Goal: Task Accomplishment & Management: Manage account settings

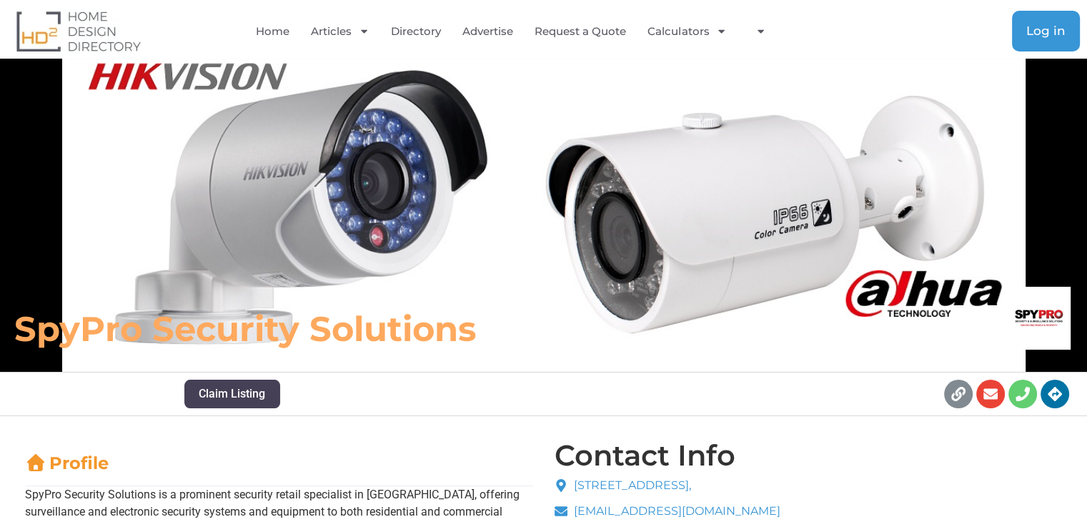
click at [1028, 29] on span "Log in" at bounding box center [1045, 31] width 39 height 12
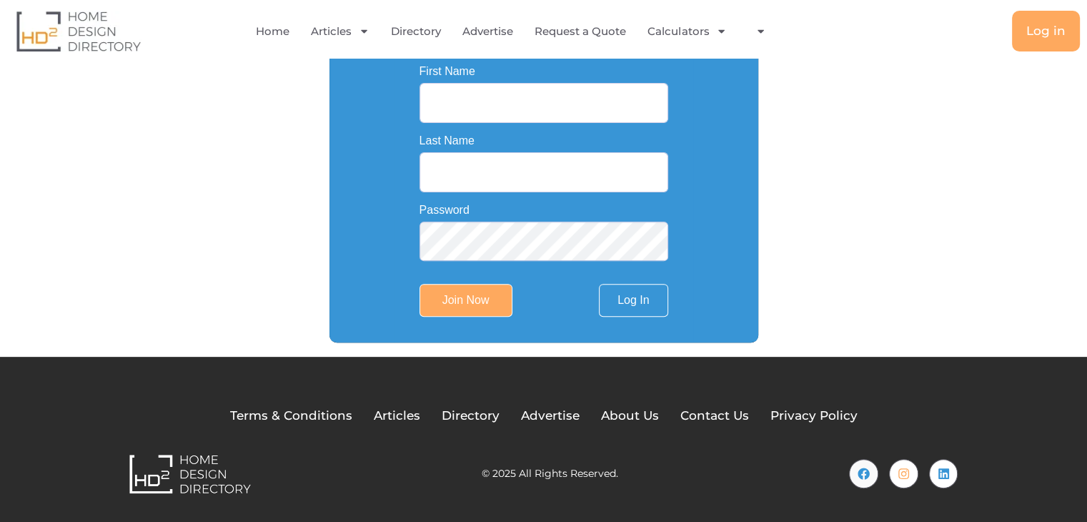
scroll to position [296, 0]
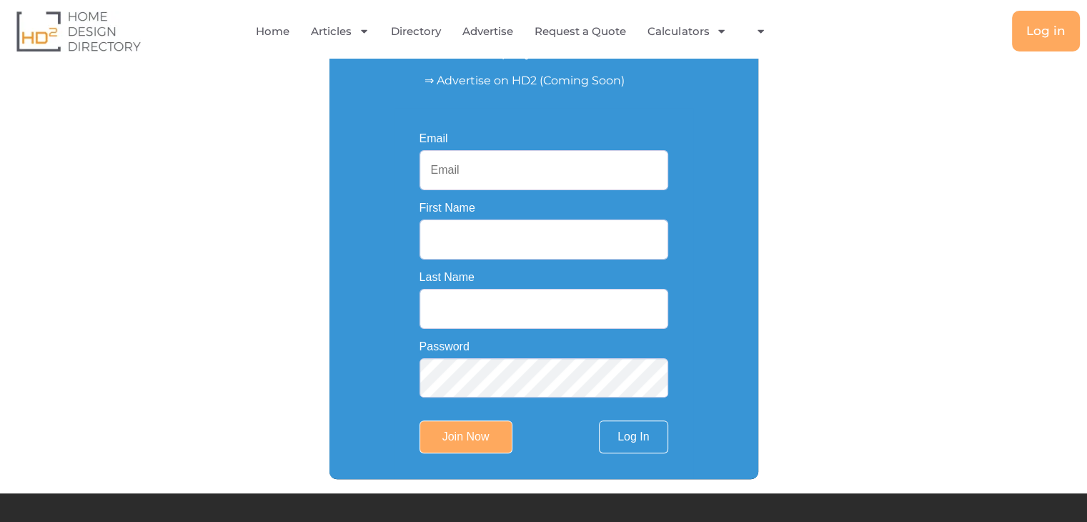
click at [465, 173] on input "Email" at bounding box center [544, 170] width 249 height 40
paste input "[EMAIL_ADDRESS][DOMAIN_NAME]"
type input "[EMAIL_ADDRESS][DOMAIN_NAME]"
click at [472, 247] on input "First Name" at bounding box center [544, 239] width 249 height 40
paste input "Potter Dental"
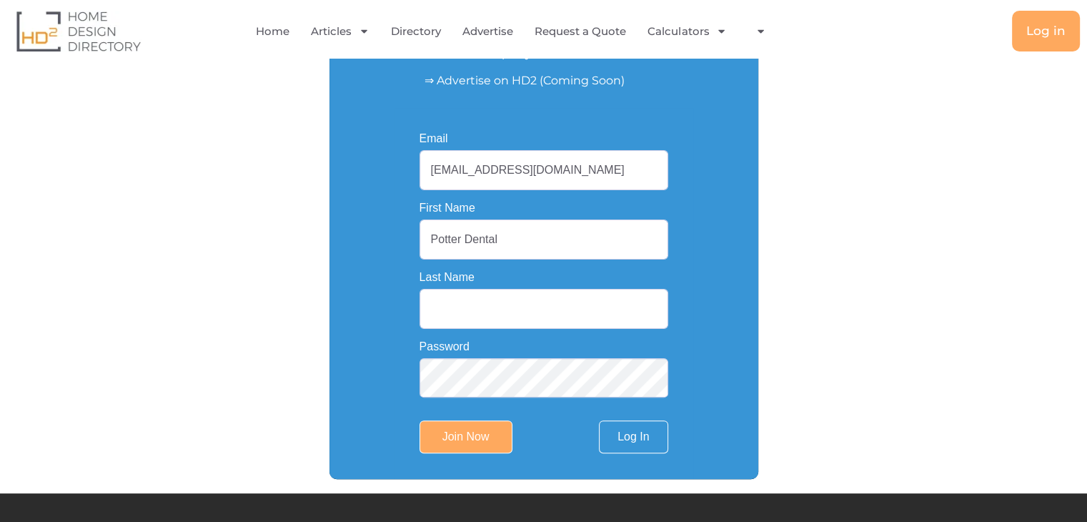
click at [480, 244] on input "Potter Dental" at bounding box center [544, 239] width 249 height 40
type input "Potter"
click at [457, 302] on input "Last Name" at bounding box center [544, 309] width 249 height 40
paste input "Dental"
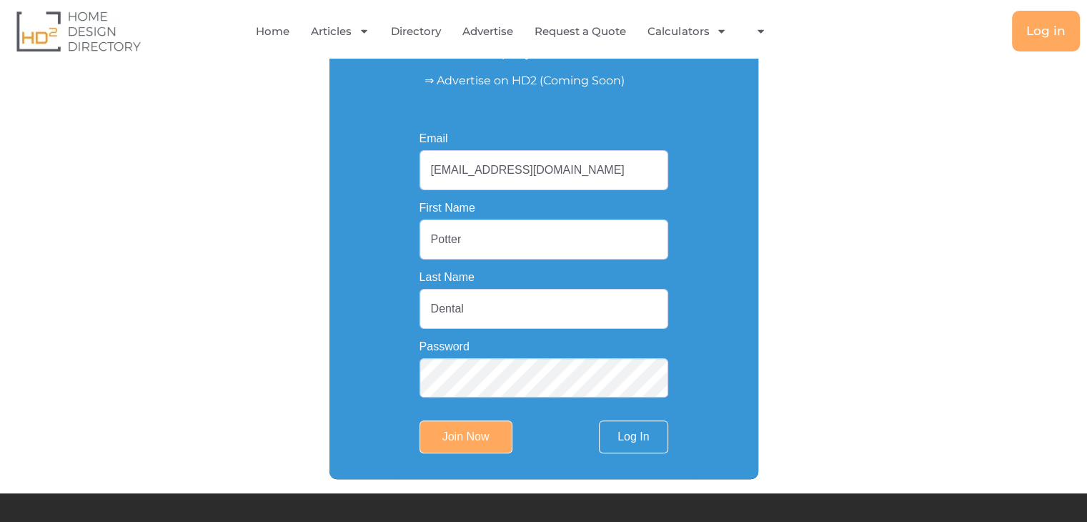
type input "Dental"
click at [477, 243] on input "Potter" at bounding box center [544, 239] width 249 height 40
type input "Potter"
click at [449, 450] on input "Join Now" at bounding box center [466, 436] width 93 height 33
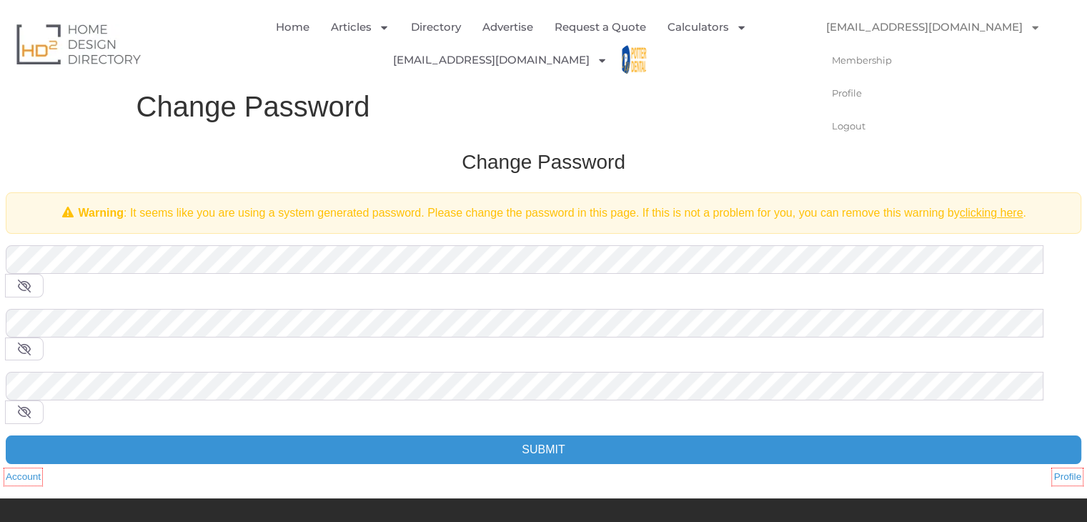
click at [969, 29] on link "potterdental0@gmail.com" at bounding box center [933, 27] width 243 height 33
click at [961, 29] on link "potterdental0@gmail.com" at bounding box center [933, 27] width 243 height 33
click at [844, 44] on img "Menu" at bounding box center [828, 60] width 32 height 32
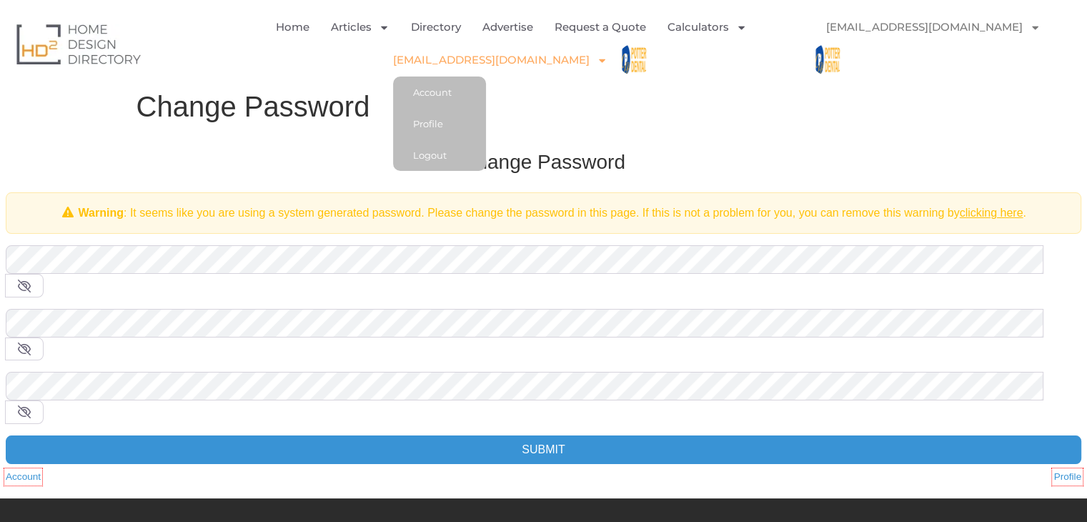
click at [505, 66] on link "[EMAIL_ADDRESS][DOMAIN_NAME]" at bounding box center [500, 60] width 214 height 33
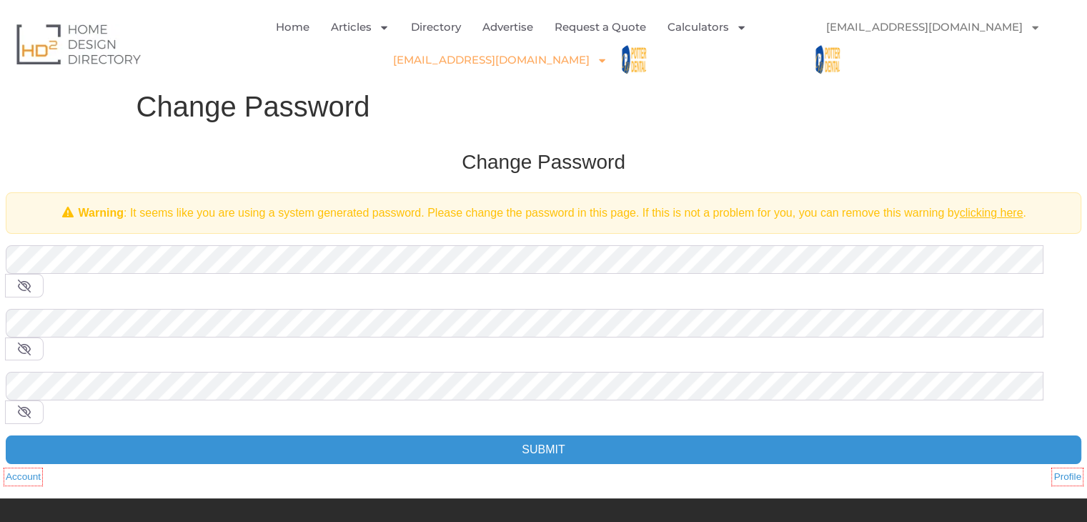
click at [505, 66] on link "[EMAIL_ADDRESS][DOMAIN_NAME]" at bounding box center [500, 60] width 214 height 33
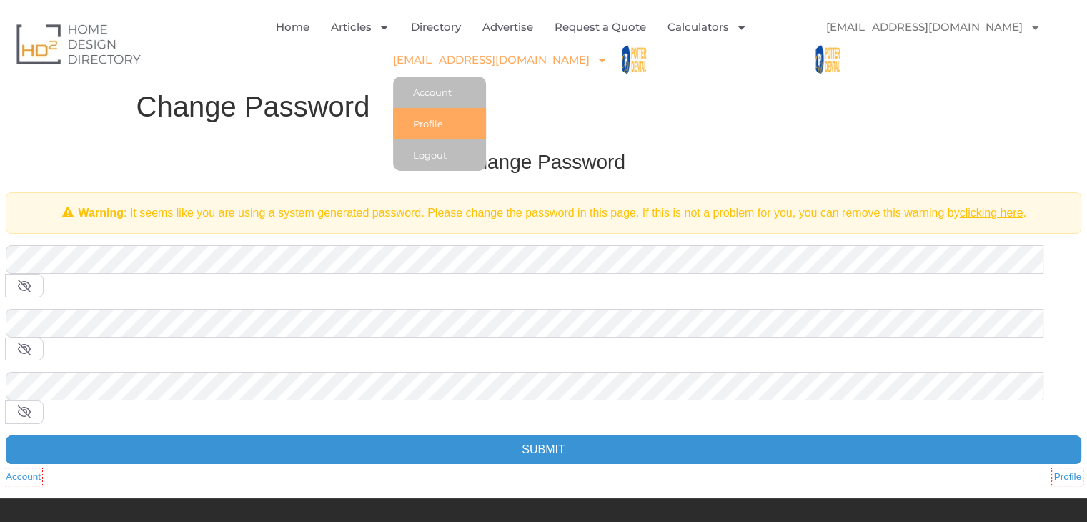
click at [464, 121] on link "Profile" at bounding box center [439, 123] width 93 height 31
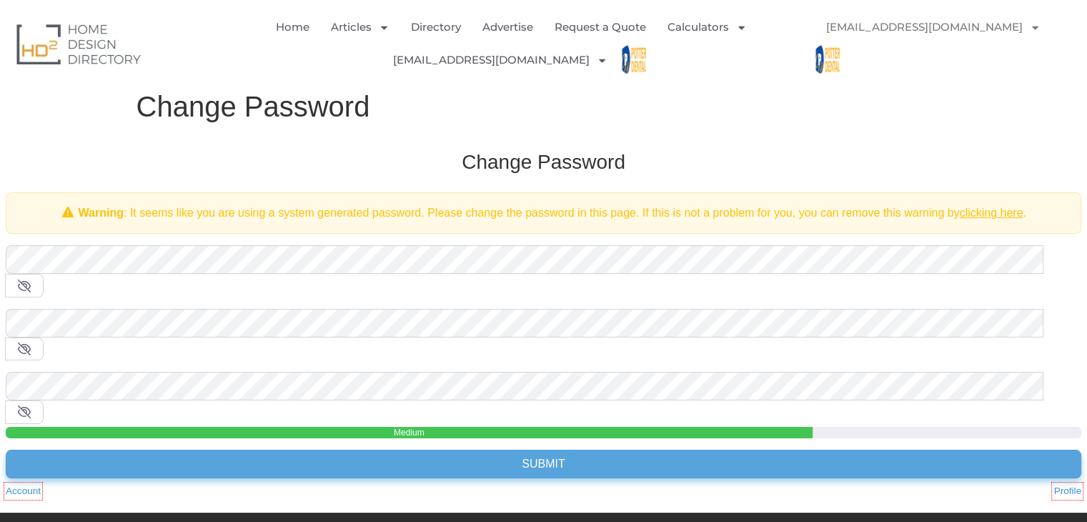
click at [464, 450] on input "Submit" at bounding box center [544, 464] width 1076 height 29
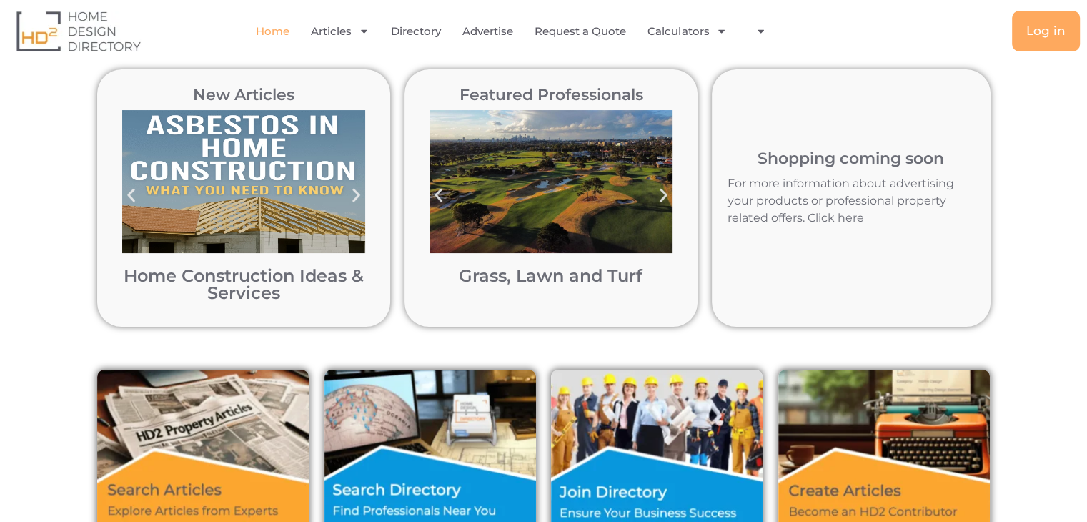
scroll to position [445, 0]
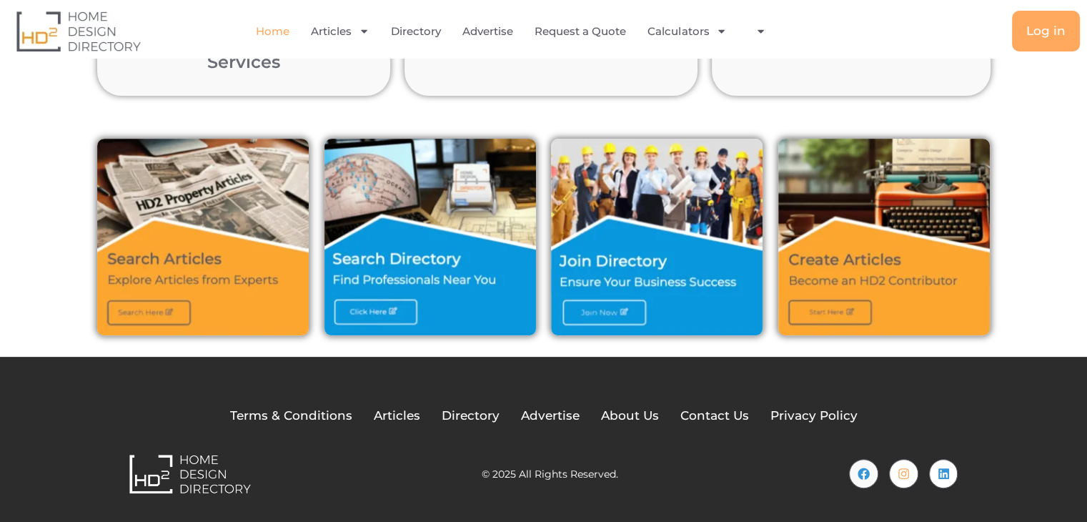
click at [380, 255] on img at bounding box center [430, 237] width 212 height 197
click at [612, 257] on img at bounding box center [657, 237] width 212 height 197
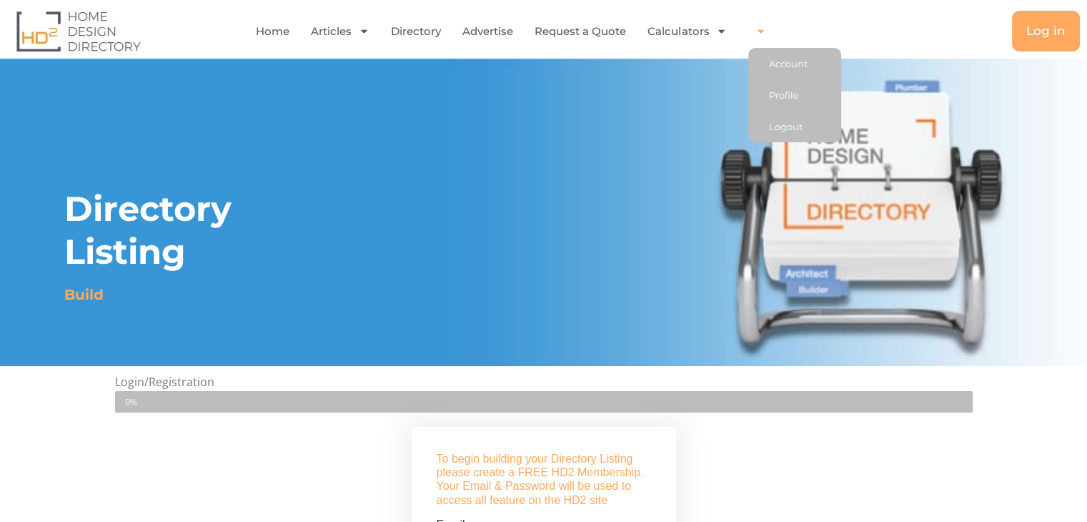
click at [766, 29] on icon "Menu" at bounding box center [760, 31] width 11 height 11
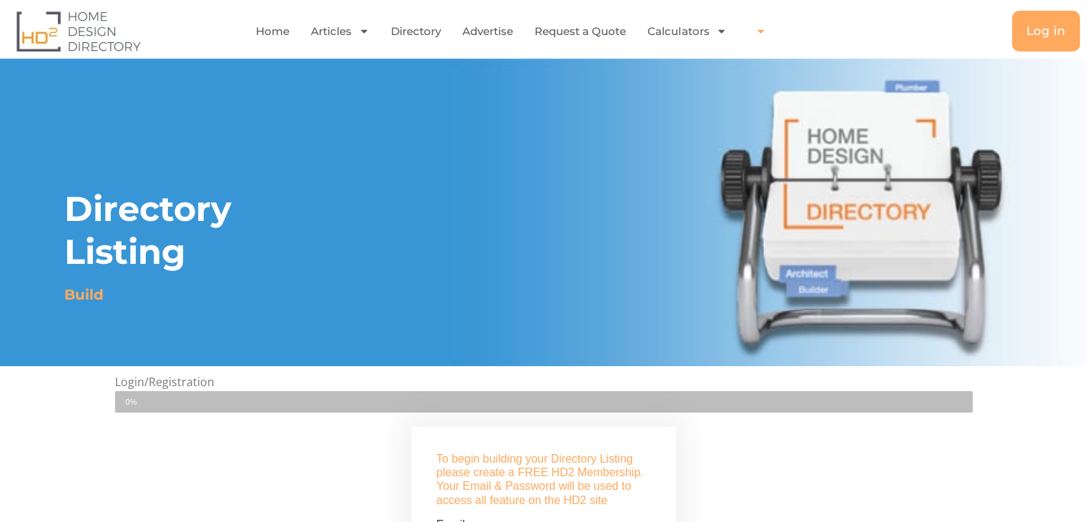
click at [766, 29] on icon "Menu" at bounding box center [760, 31] width 11 height 11
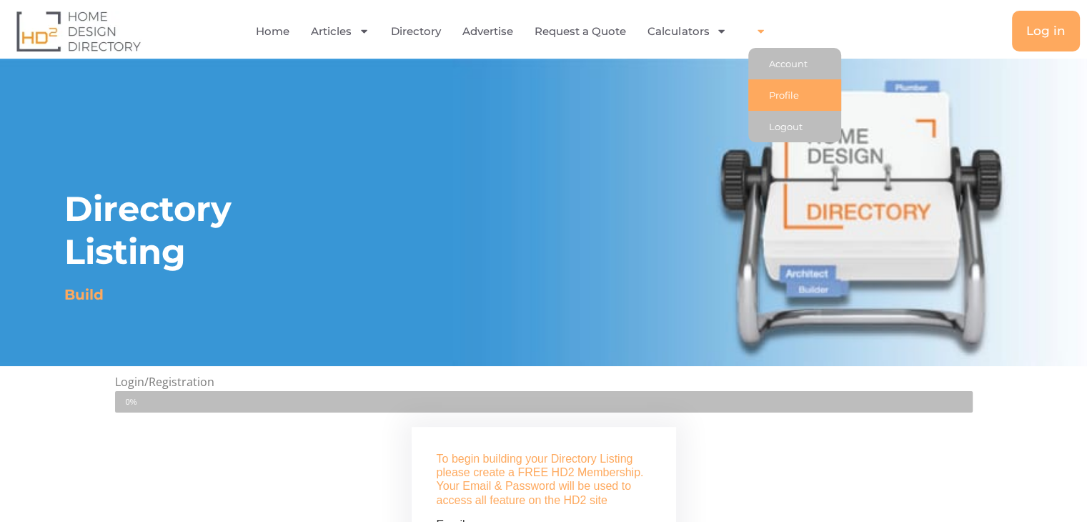
click at [798, 91] on link "Profile" at bounding box center [794, 94] width 93 height 31
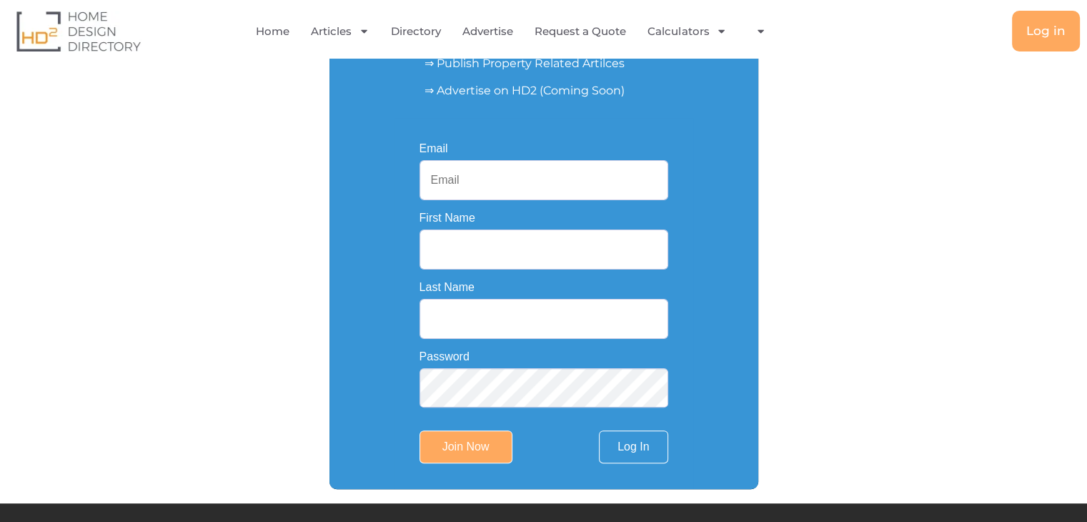
scroll to position [439, 0]
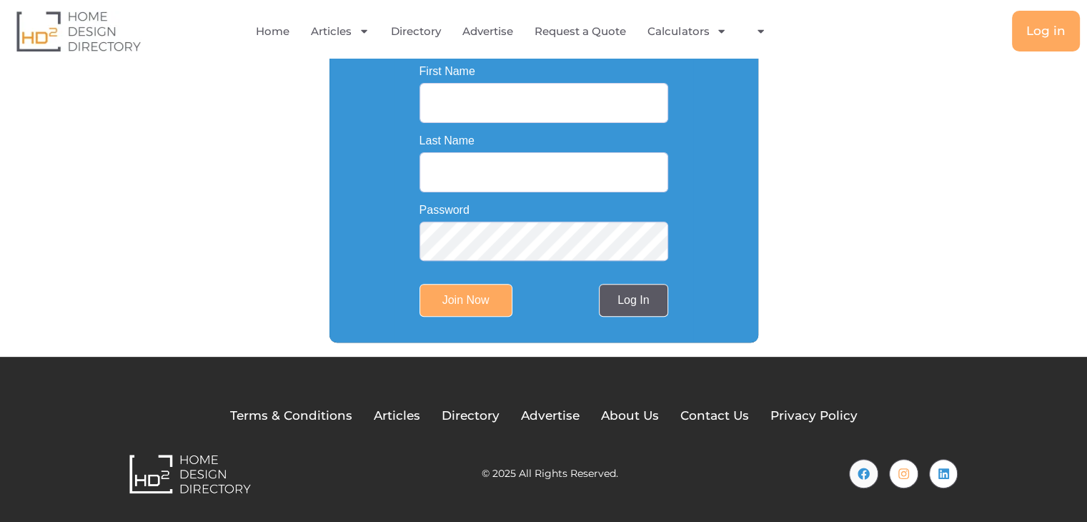
click at [637, 308] on link "Log In" at bounding box center [633, 300] width 69 height 33
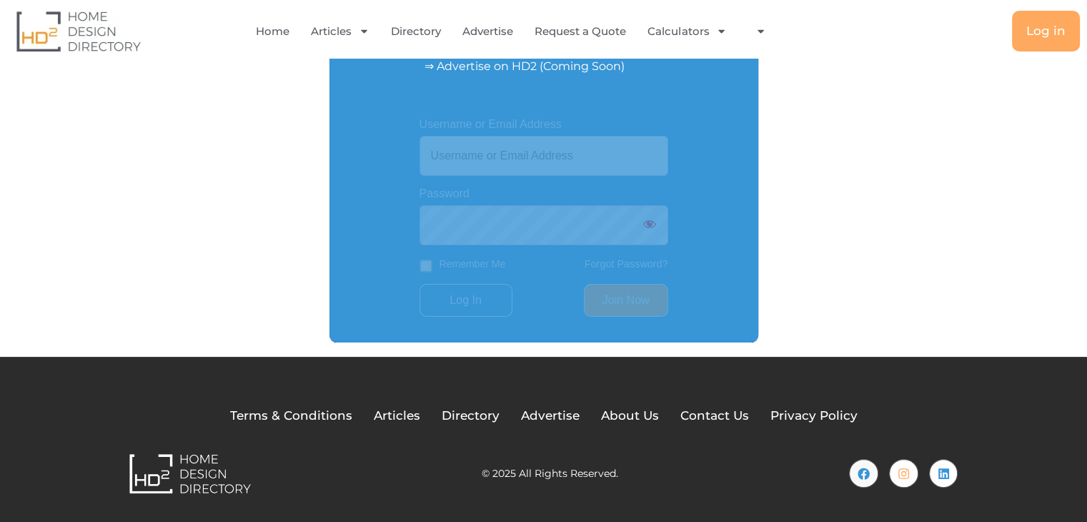
scroll to position [313, 0]
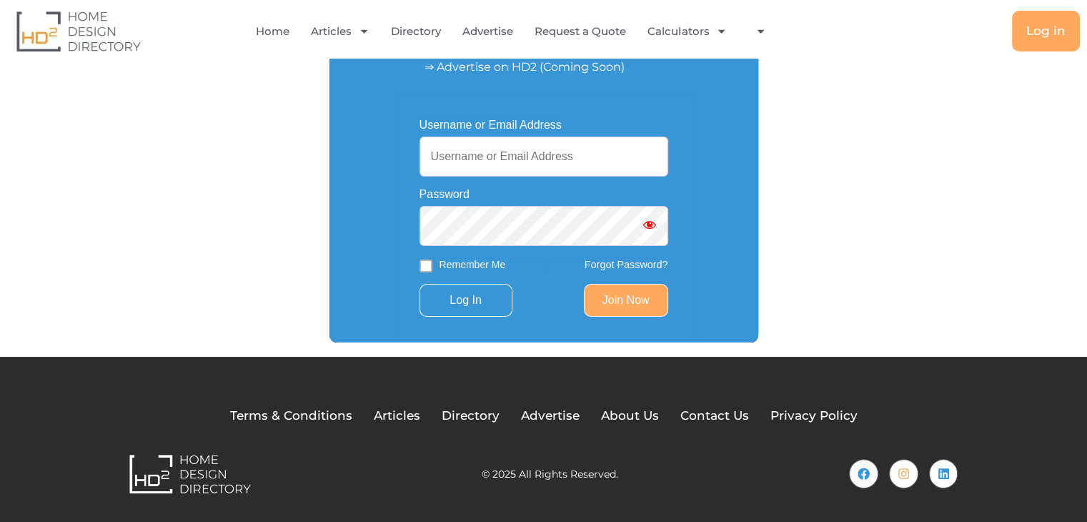
click at [459, 173] on input "Username or Email Address" at bounding box center [544, 157] width 249 height 40
paste input "[EMAIL_ADDRESS][DOMAIN_NAME]"
type input "[EMAIL_ADDRESS][DOMAIN_NAME]"
click at [479, 304] on input "Log In" at bounding box center [466, 300] width 93 height 33
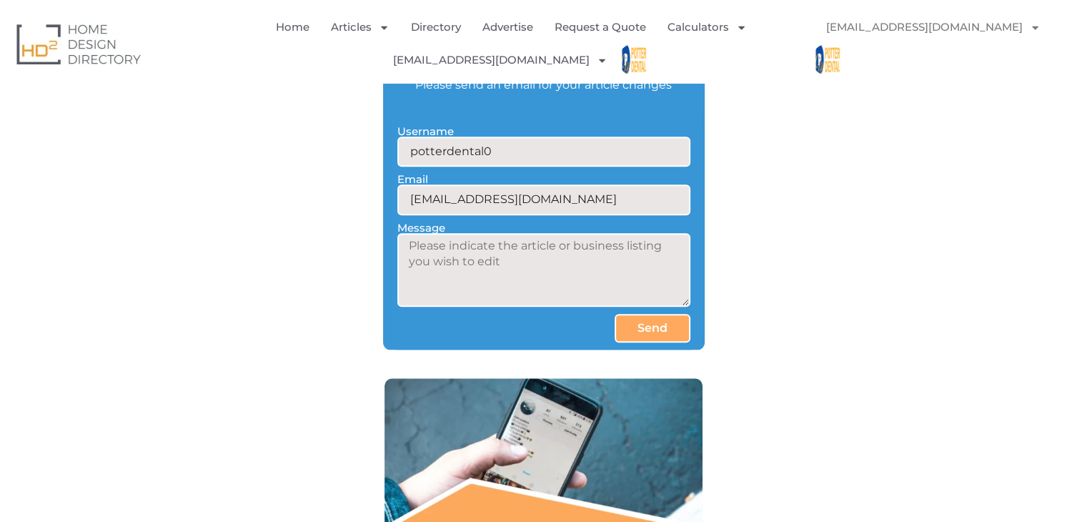
scroll to position [1742, 0]
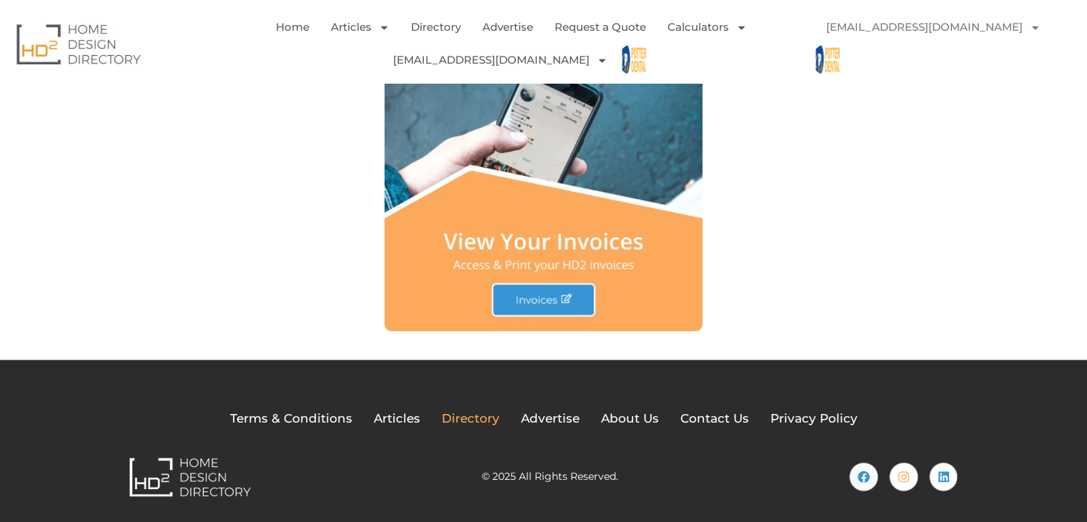
click at [475, 415] on span "Directory" at bounding box center [471, 419] width 58 height 19
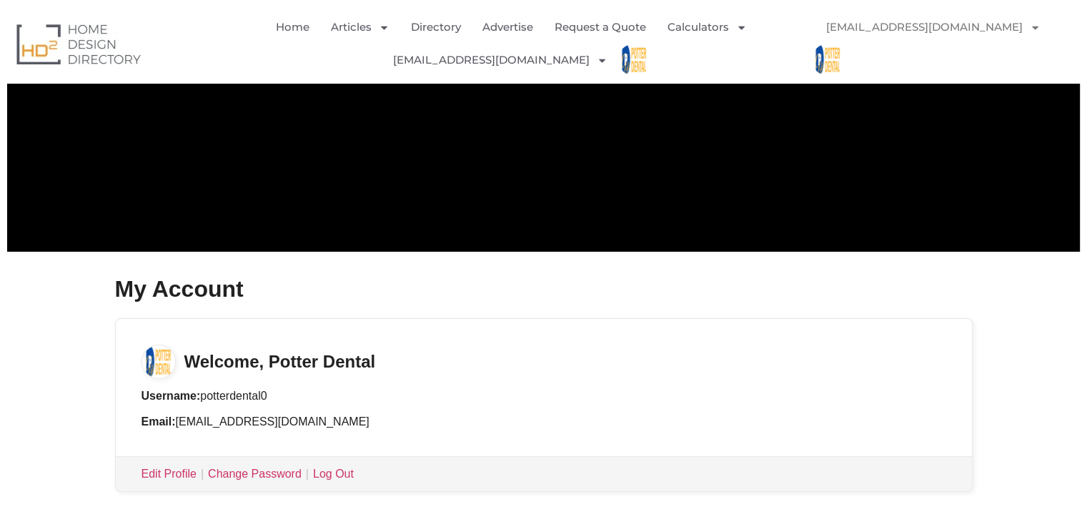
scroll to position [0, 0]
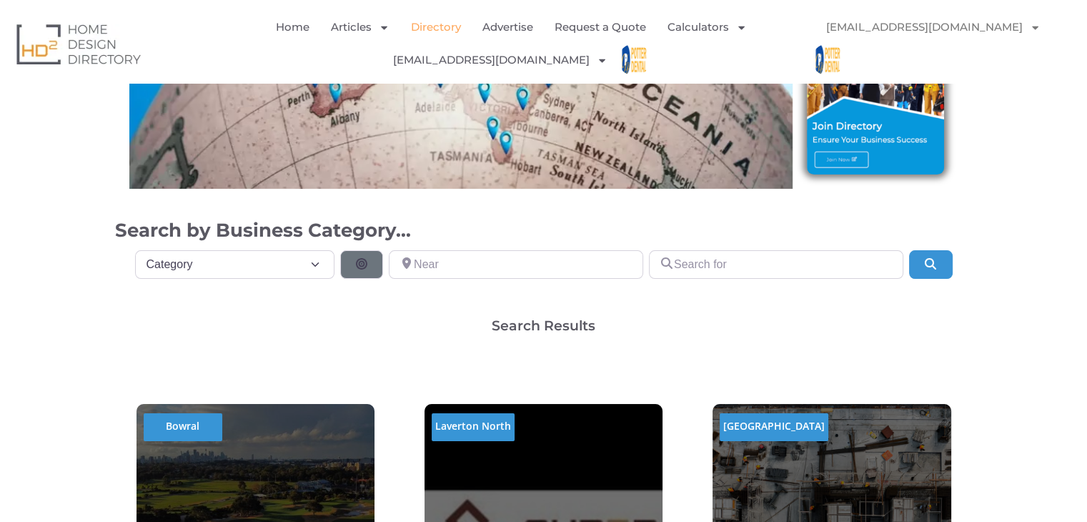
scroll to position [71, 0]
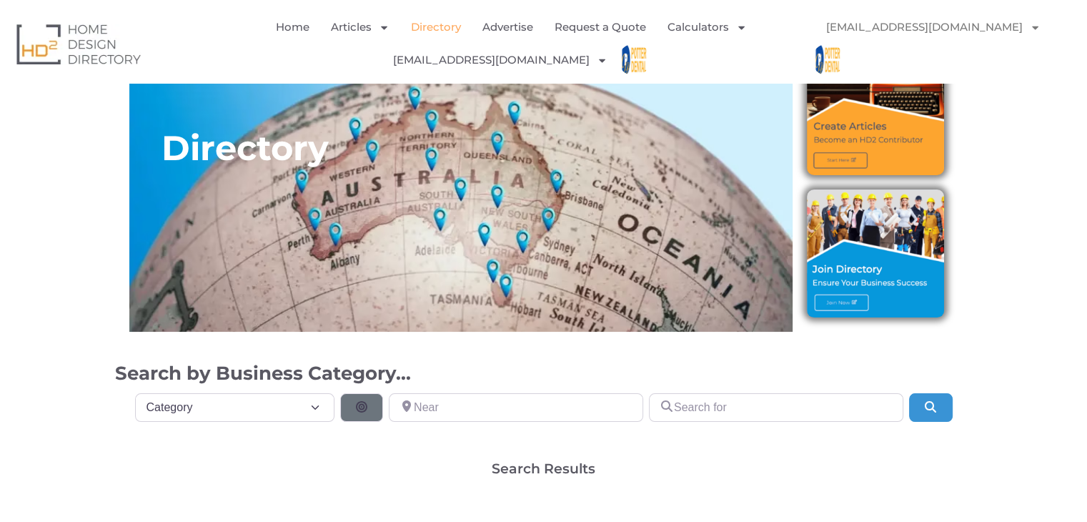
click at [844, 300] on img at bounding box center [875, 252] width 137 height 127
